Goal: Navigation & Orientation: Understand site structure

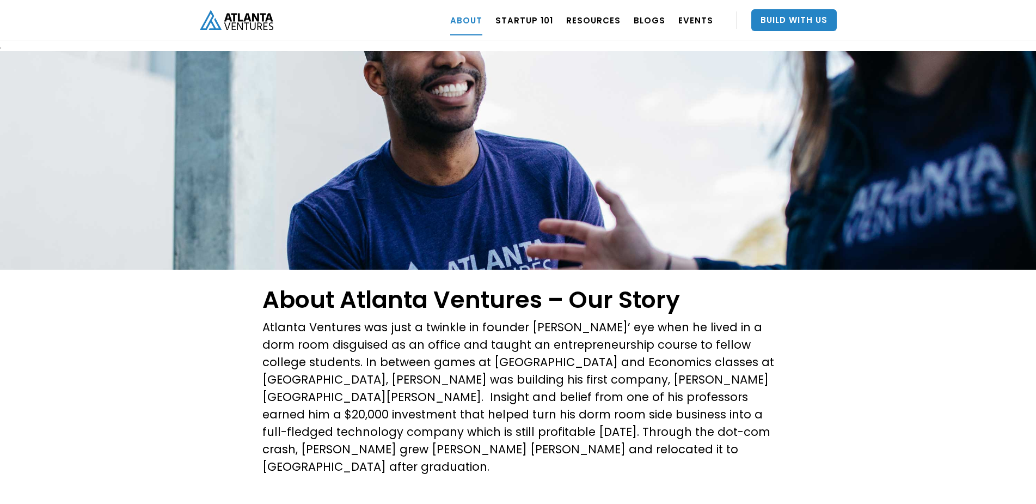
scroll to position [66, 0]
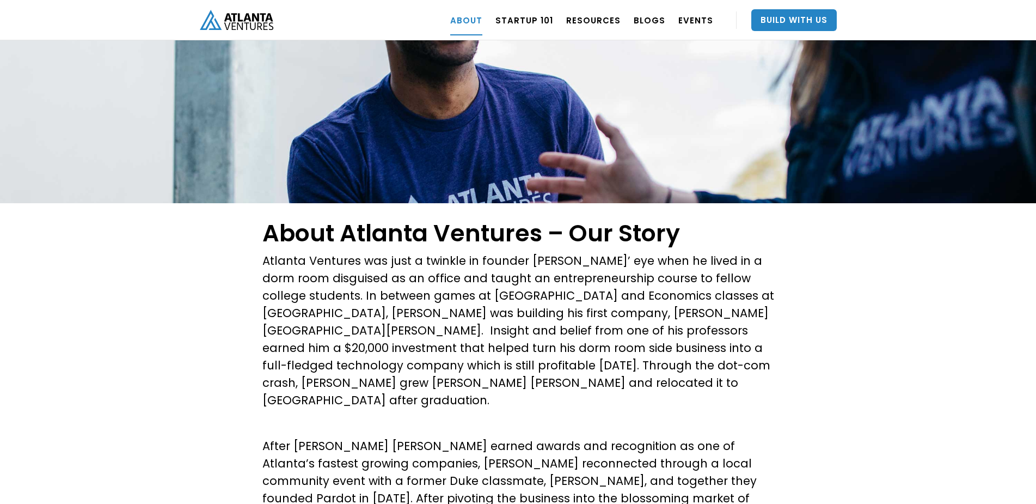
scroll to position [1348, 0]
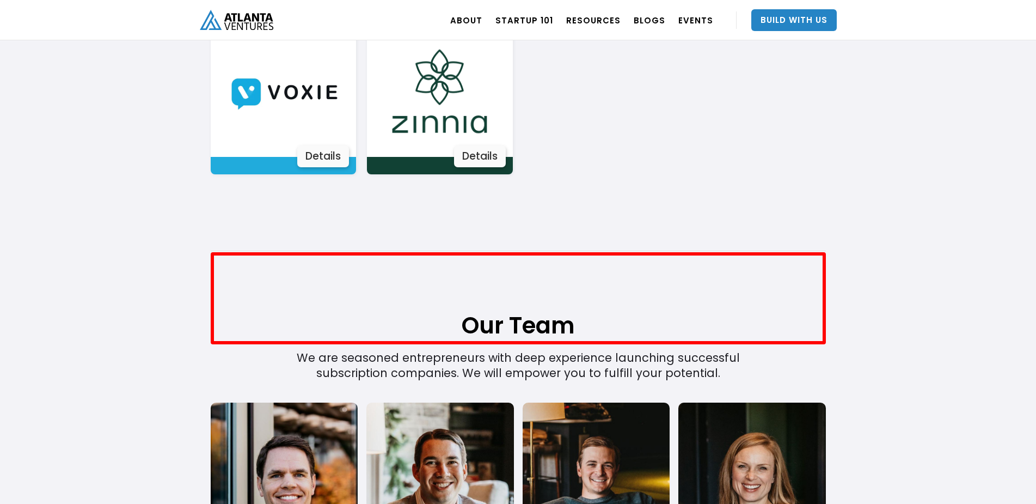
scroll to position [2229, 0]
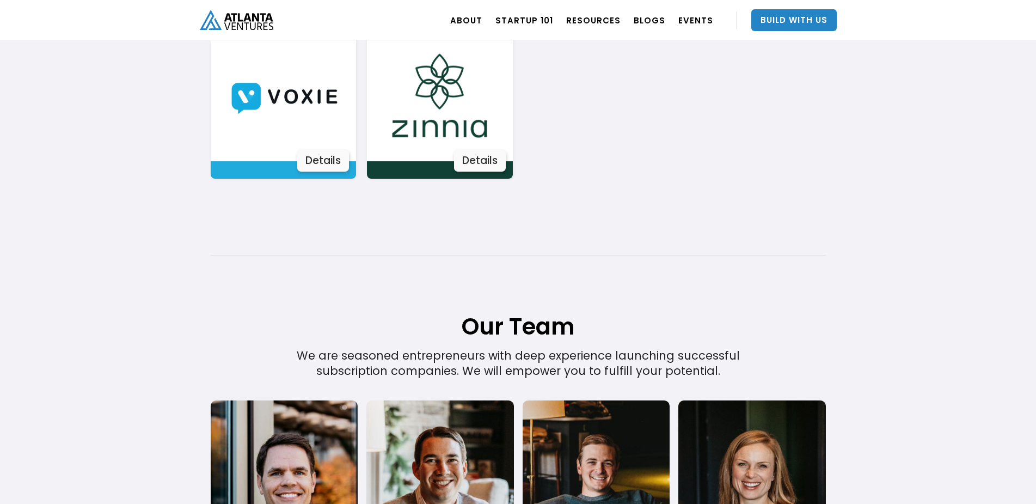
scroll to position [161, 0]
